Goal: Task Accomplishment & Management: Manage account settings

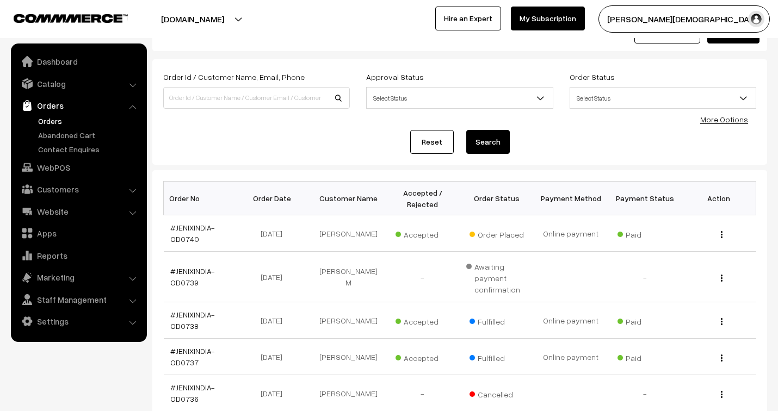
scroll to position [60, 0]
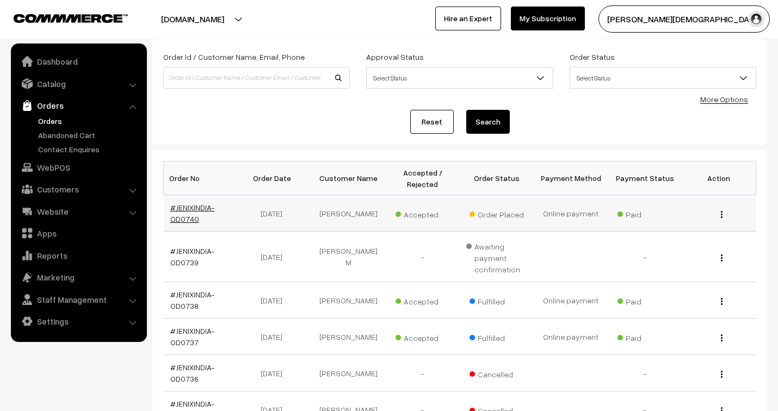
click at [194, 209] on link "#JENIXINDIA-OD0740" at bounding box center [192, 213] width 45 height 21
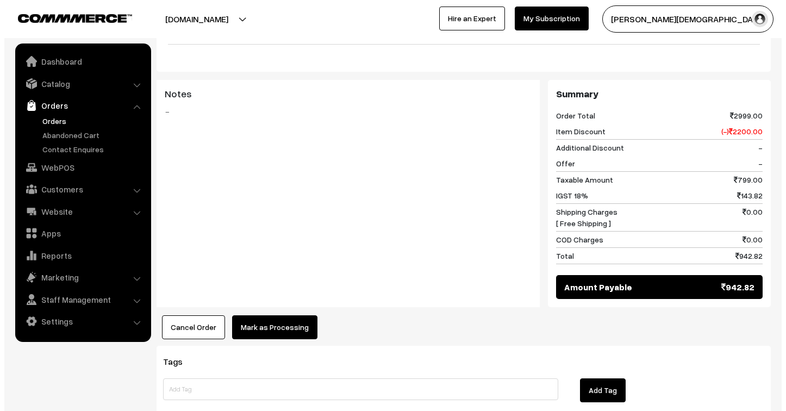
scroll to position [483, 0]
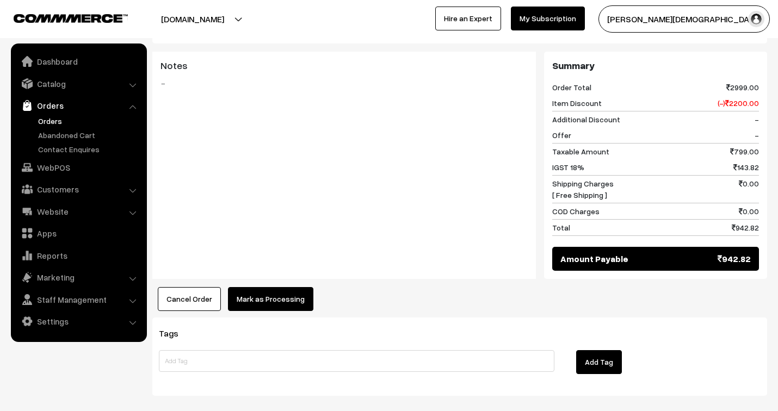
click at [280, 287] on button "Mark as Processing" at bounding box center [270, 299] width 85 height 24
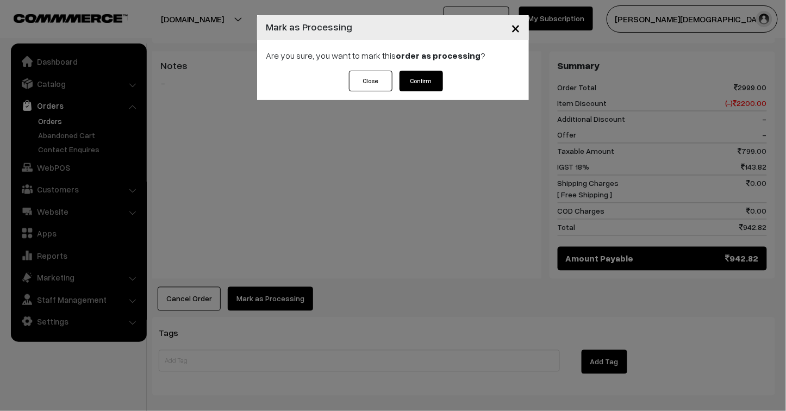
click at [426, 82] on button "Confirm" at bounding box center [422, 81] width 44 height 21
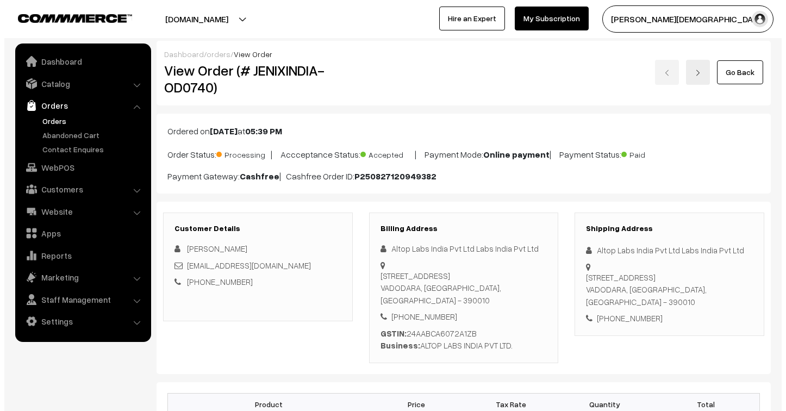
scroll to position [483, 0]
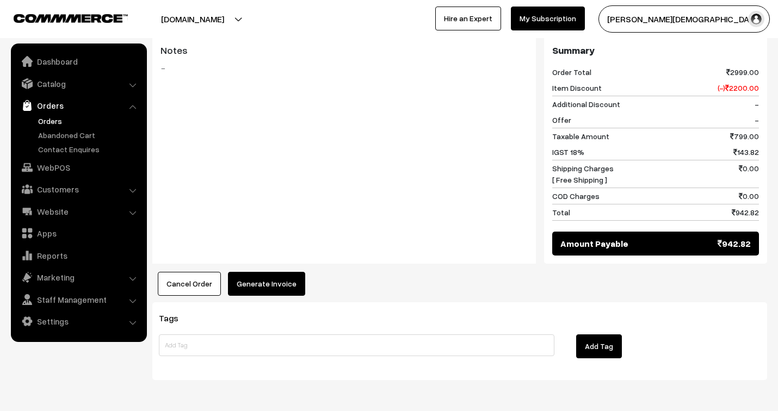
click at [264, 272] on button "Generate Invoice" at bounding box center [266, 284] width 77 height 24
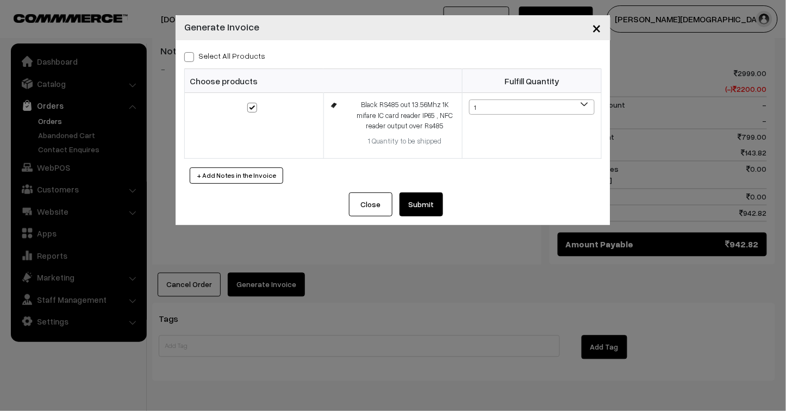
click at [428, 204] on button "Submit" at bounding box center [422, 205] width 44 height 24
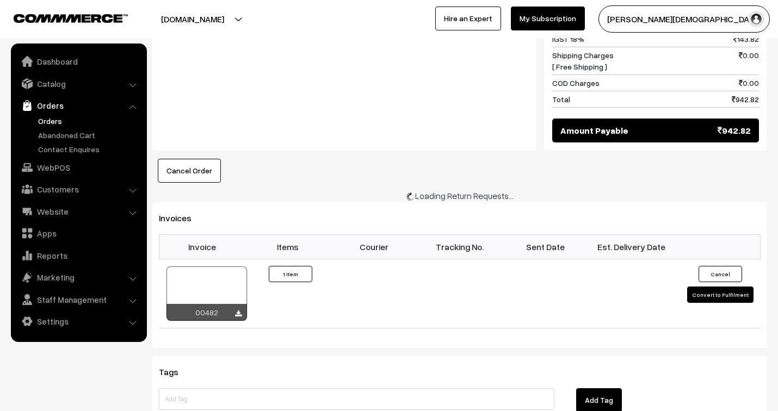
scroll to position [604, 0]
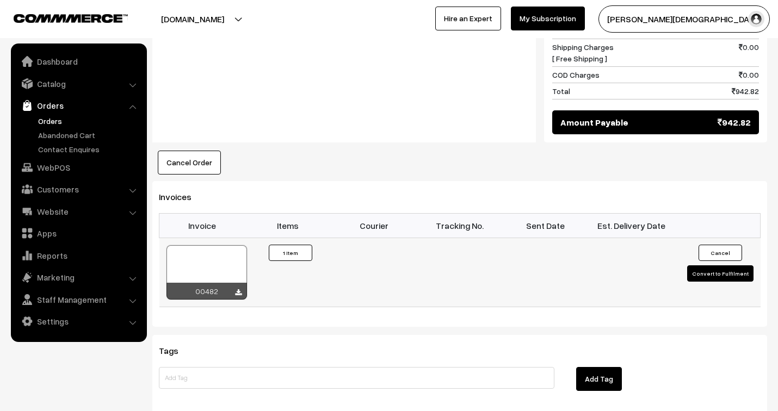
click at [215, 249] on div at bounding box center [206, 272] width 80 height 54
